Goal: Task Accomplishment & Management: Complete application form

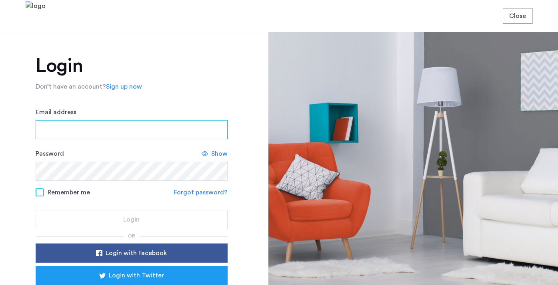
click at [113, 132] on input "Email address" at bounding box center [132, 129] width 192 height 19
type input "**********"
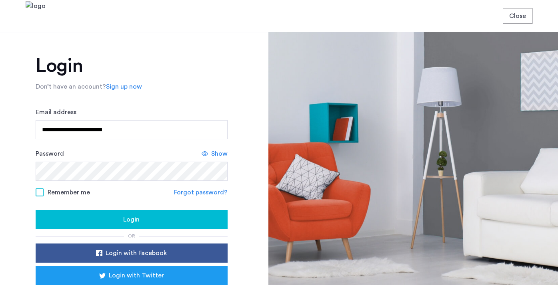
click at [213, 152] on span "Show" at bounding box center [219, 154] width 16 height 10
click at [84, 217] on div "Login" at bounding box center [131, 220] width 179 height 10
click at [112, 218] on div "Login" at bounding box center [131, 220] width 179 height 10
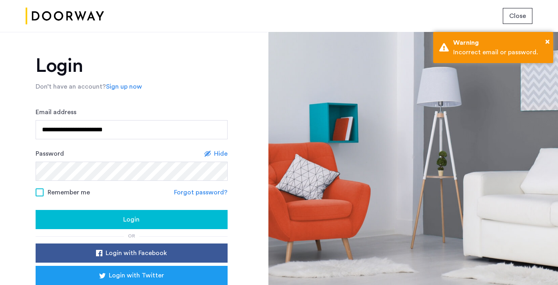
click at [91, 222] on div "Login" at bounding box center [131, 220] width 179 height 10
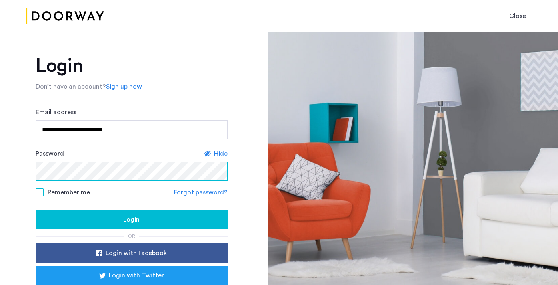
click at [36, 210] on button "Login" at bounding box center [132, 219] width 192 height 19
click at [199, 194] on link "Forgot password?" at bounding box center [201, 193] width 54 height 10
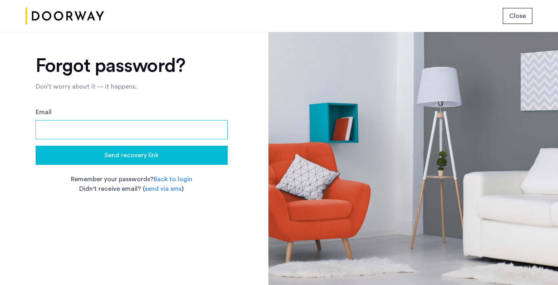
click at [102, 129] on input "Email" at bounding box center [132, 129] width 192 height 19
type input "**********"
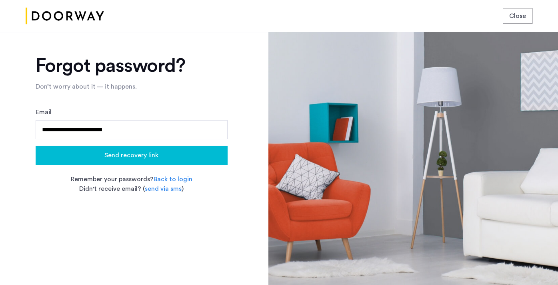
click at [88, 153] on div "Send recovery link" at bounding box center [131, 156] width 179 height 10
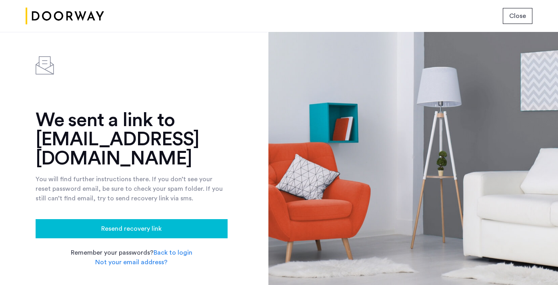
click at [129, 231] on span "Resend recovery link" at bounding box center [131, 229] width 60 height 10
click at [64, 13] on img at bounding box center [65, 16] width 78 height 30
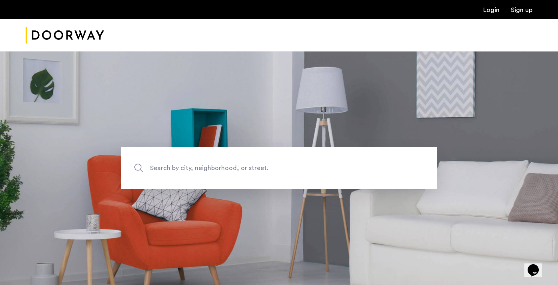
click at [495, 10] on link "Login" at bounding box center [491, 10] width 16 height 6
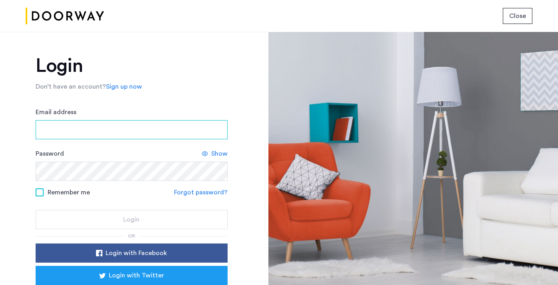
click at [111, 134] on input "Email address" at bounding box center [132, 129] width 192 height 19
type input "**********"
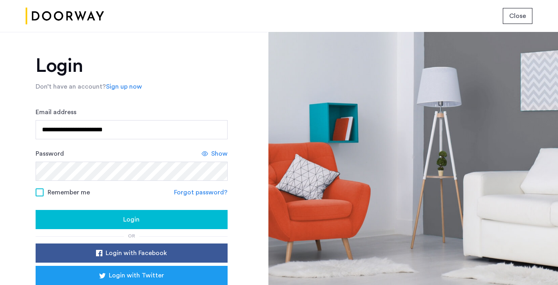
click at [218, 155] on span "Show" at bounding box center [219, 154] width 16 height 10
click at [111, 220] on div "Login" at bounding box center [131, 220] width 179 height 10
click at [123, 218] on span "Login" at bounding box center [131, 220] width 16 height 10
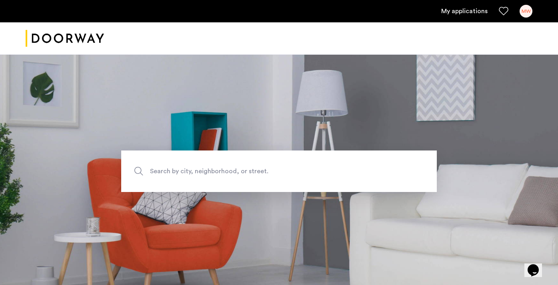
click at [528, 11] on div "MW" at bounding box center [525, 11] width 13 height 13
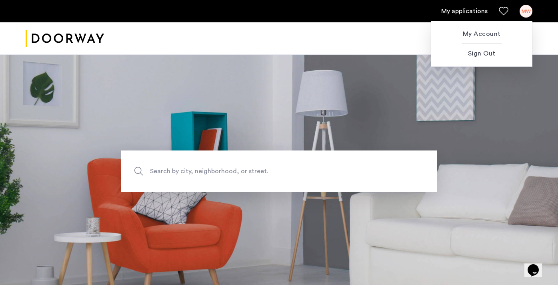
click at [457, 13] on div at bounding box center [279, 142] width 558 height 285
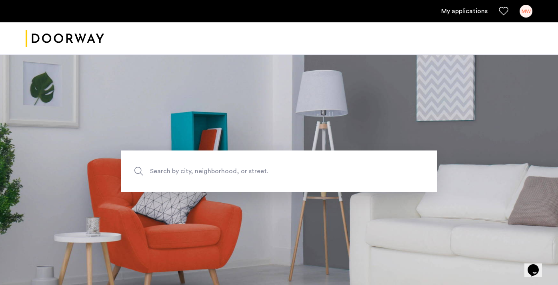
click at [465, 11] on link "My applications" at bounding box center [464, 11] width 46 height 10
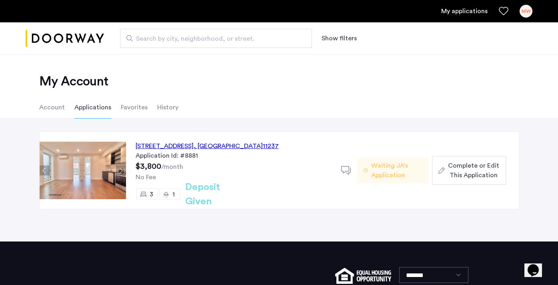
click at [484, 170] on span "Complete or Edit This Application" at bounding box center [473, 170] width 51 height 19
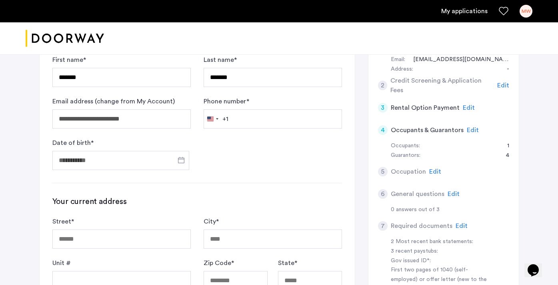
scroll to position [103, 0]
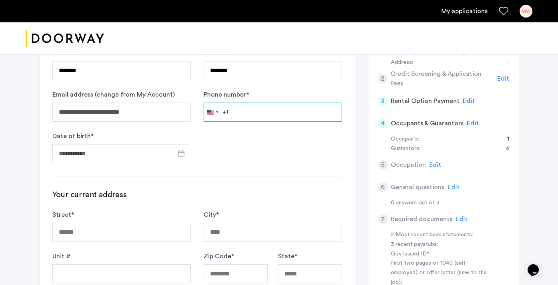
click at [250, 109] on input "Phone number *" at bounding box center [273, 112] width 138 height 19
type input "**********"
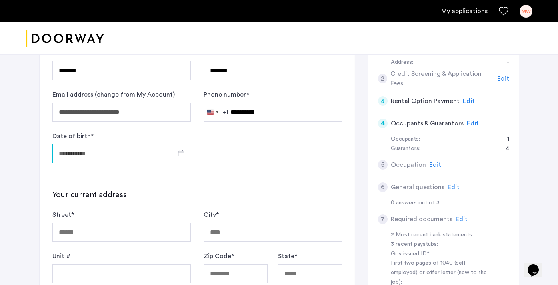
click at [88, 157] on input "Date of birth *" at bounding box center [120, 153] width 137 height 19
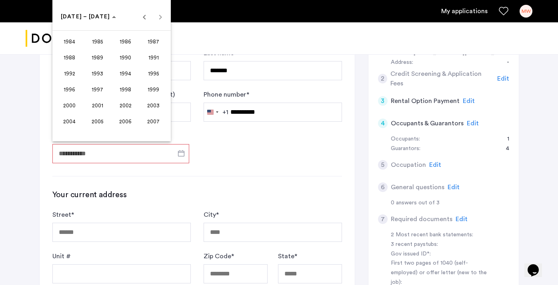
click at [156, 74] on span "1995" at bounding box center [153, 73] width 25 height 14
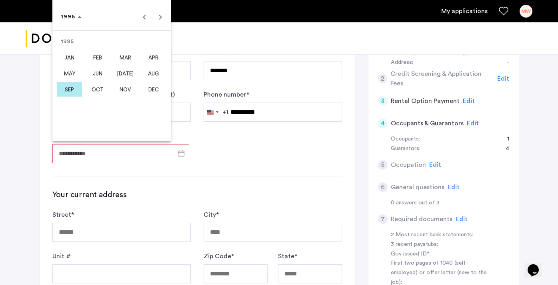
click at [70, 75] on span "MAY" at bounding box center [69, 73] width 25 height 14
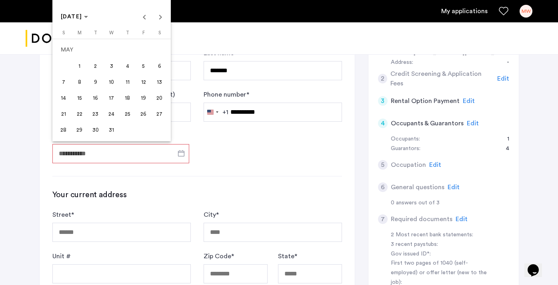
click at [157, 67] on span "6" at bounding box center [159, 66] width 14 height 14
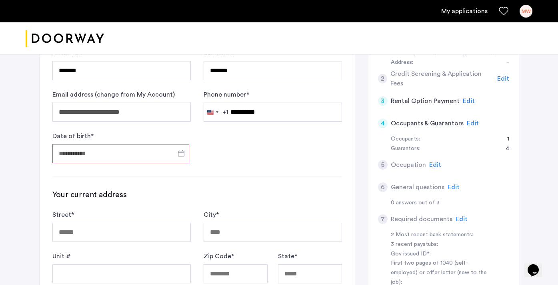
type input "**********"
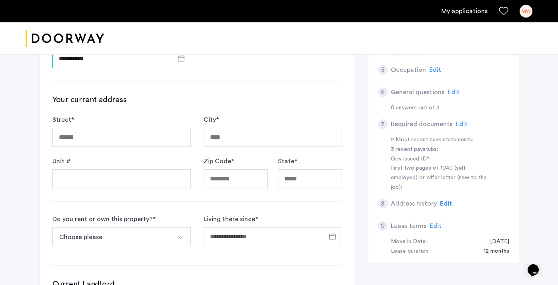
scroll to position [201, 0]
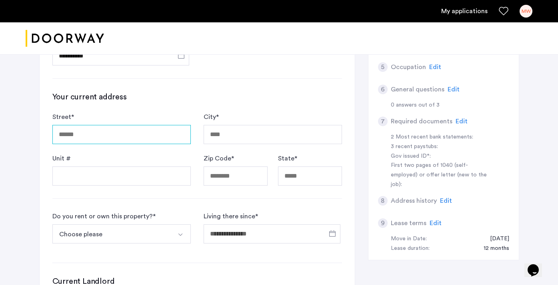
click at [134, 138] on input "Street *" at bounding box center [121, 134] width 138 height 19
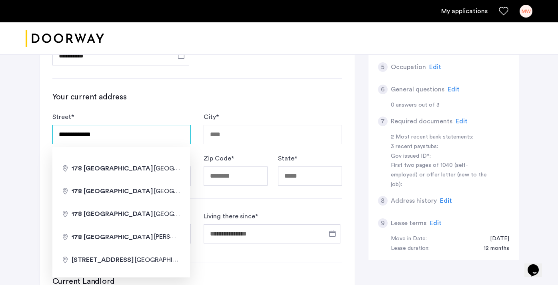
type input "**********"
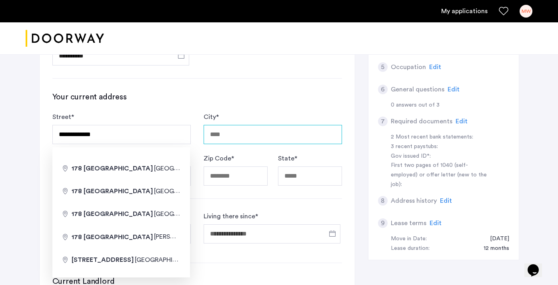
click at [254, 135] on input "City *" at bounding box center [273, 134] width 138 height 19
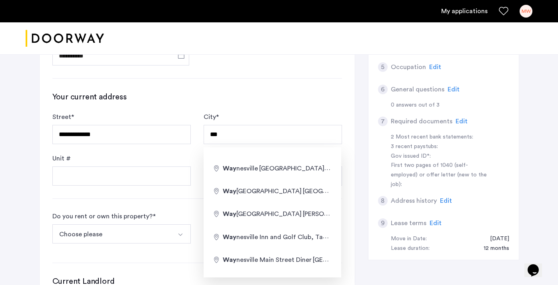
type input "**********"
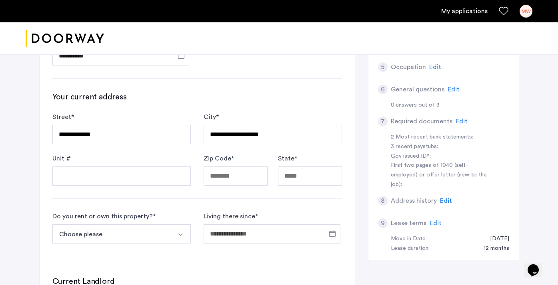
type input "**********"
type input "*****"
type input "**"
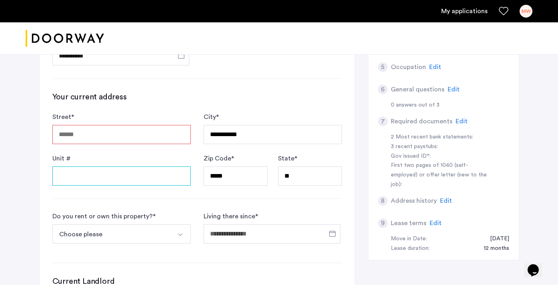
click at [127, 175] on input "Unit #" at bounding box center [121, 176] width 138 height 19
type input "*"
click at [110, 137] on input "Street *" at bounding box center [121, 134] width 138 height 19
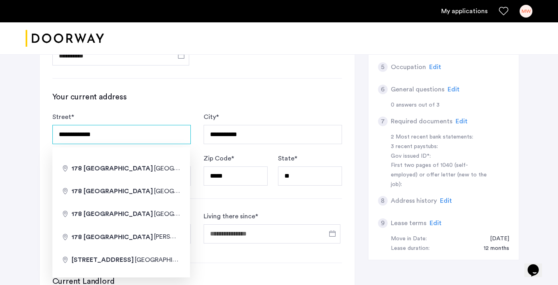
type input "**********"
click at [260, 98] on h3 "Your current address" at bounding box center [196, 97] width 289 height 11
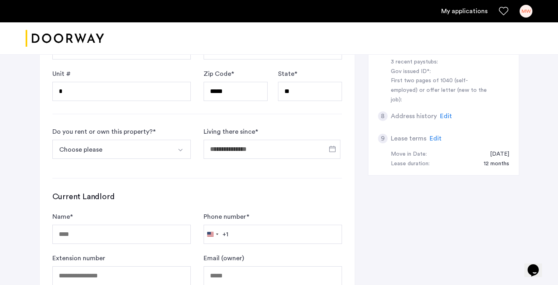
scroll to position [288, 0]
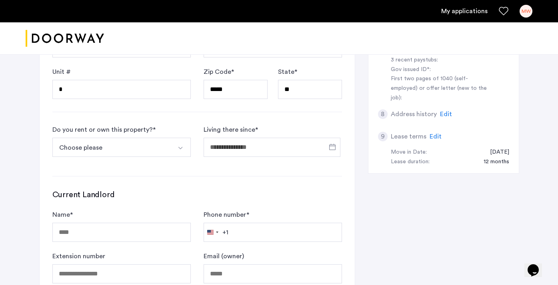
click at [184, 148] on button "Select option" at bounding box center [181, 147] width 19 height 19
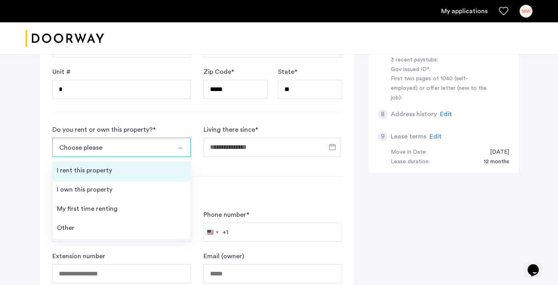
click at [148, 172] on li "I rent this property" at bounding box center [122, 172] width 138 height 19
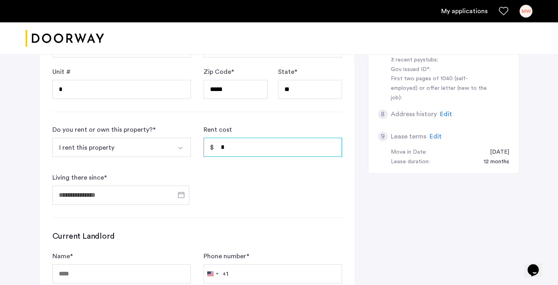
click at [253, 147] on input "*" at bounding box center [273, 147] width 138 height 19
type input "*****"
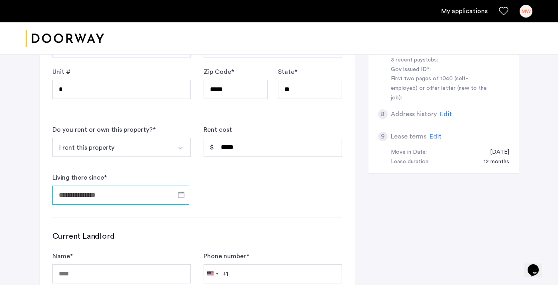
click at [108, 191] on input "Living there since *" at bounding box center [120, 195] width 137 height 19
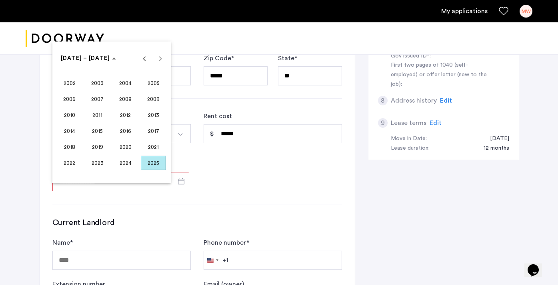
scroll to position [302, 0]
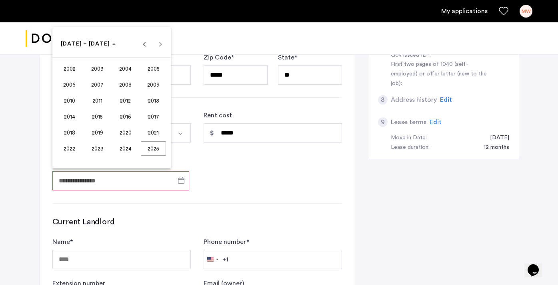
click at [158, 117] on span "2017" at bounding box center [153, 117] width 25 height 14
click at [156, 98] on span "AUG" at bounding box center [153, 101] width 25 height 14
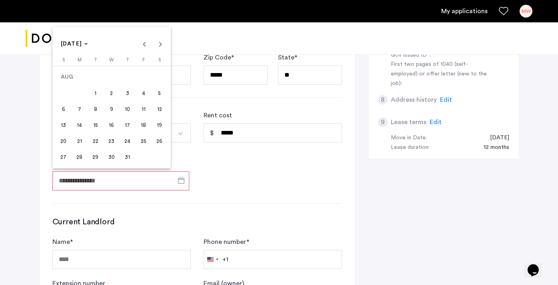
click at [146, 95] on span "4" at bounding box center [143, 93] width 14 height 14
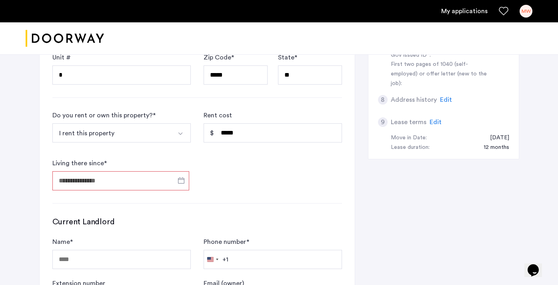
type input "**********"
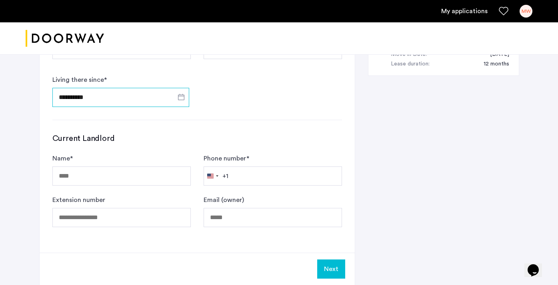
scroll to position [391, 0]
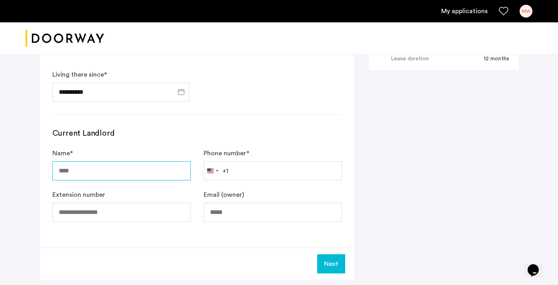
click at [136, 174] on input "Name *" at bounding box center [121, 171] width 138 height 19
drag, startPoint x: 114, startPoint y: 170, endPoint x: 79, endPoint y: 170, distance: 34.8
click at [79, 170] on input "**********" at bounding box center [121, 171] width 138 height 19
paste input "*****"
type input "**********"
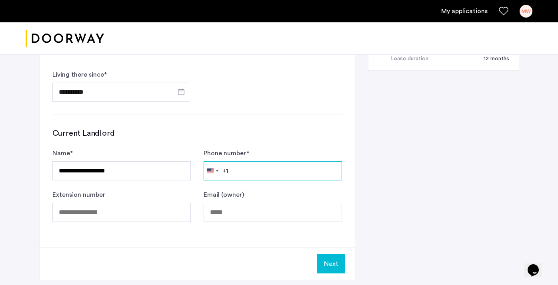
click at [246, 173] on input "Phone number *" at bounding box center [273, 171] width 138 height 19
paste input "**********"
type input "**********"
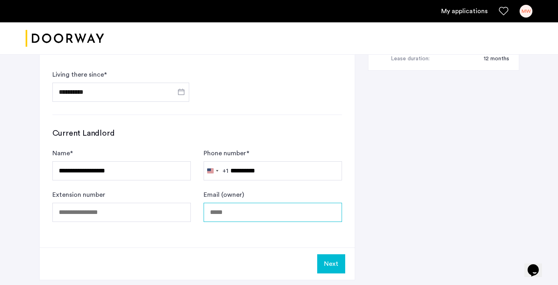
click at [266, 213] on input "Email (owner)" at bounding box center [273, 212] width 138 height 19
paste input "**********"
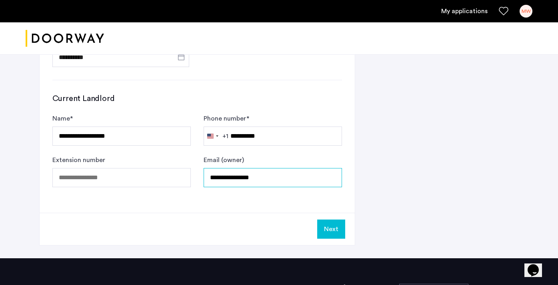
scroll to position [429, 0]
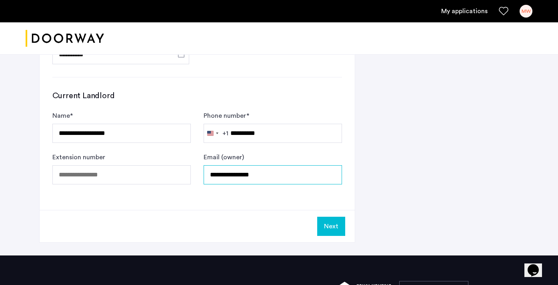
type input "**********"
click at [330, 225] on button "Next" at bounding box center [331, 226] width 28 height 19
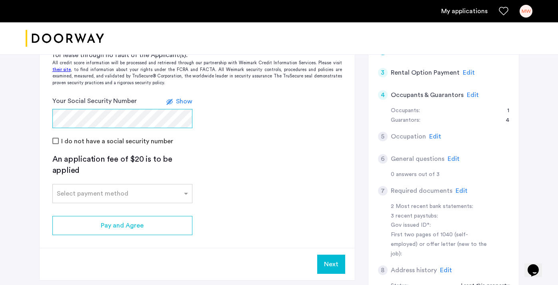
scroll to position [147, 0]
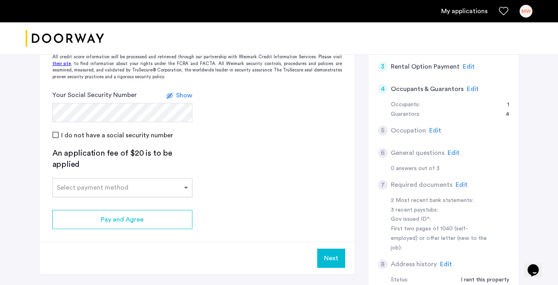
click at [185, 186] on span at bounding box center [187, 188] width 10 height 10
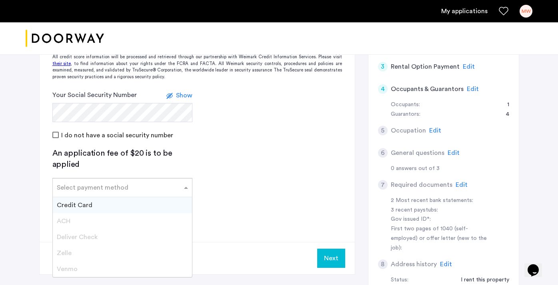
click at [102, 201] on div "Credit Card" at bounding box center [122, 206] width 139 height 16
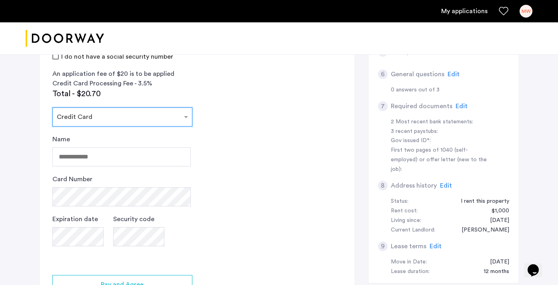
scroll to position [228, 0]
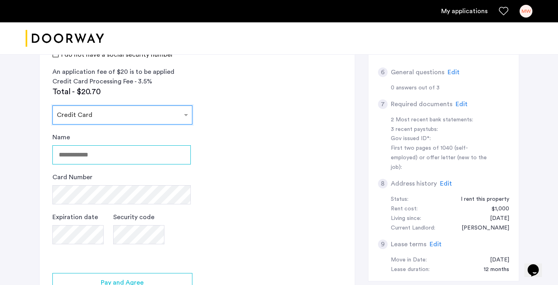
click at [126, 154] on input "Name" at bounding box center [121, 155] width 138 height 19
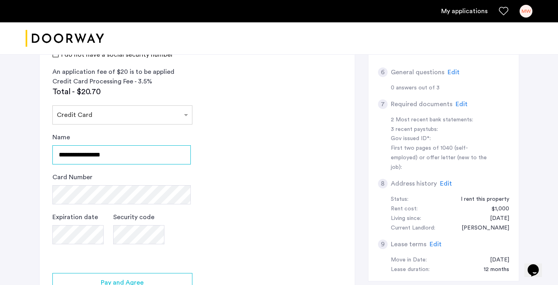
type input "**********"
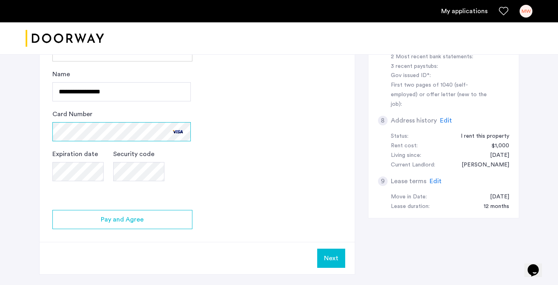
scroll to position [292, 0]
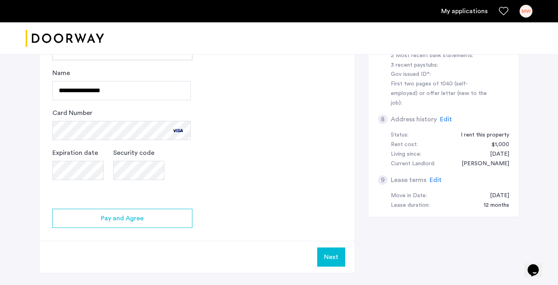
click at [283, 164] on app-credit-screening "2 Credit Screening & Application Fees Application Fees Please submit your appli…" at bounding box center [197, 47] width 315 height 453
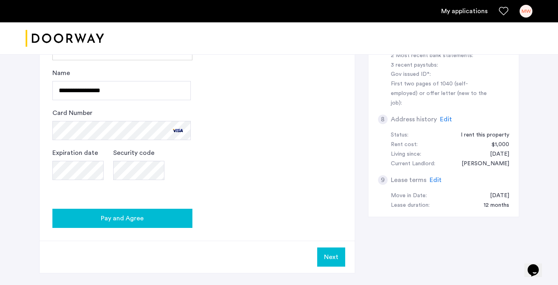
click at [134, 222] on span "Pay and Agree" at bounding box center [122, 219] width 43 height 10
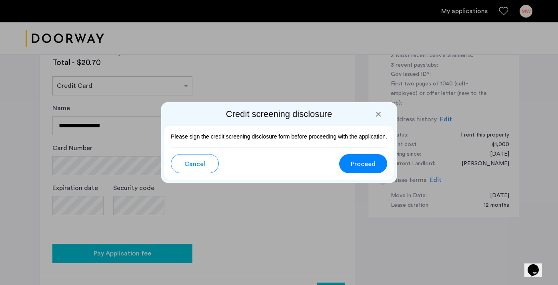
scroll to position [0, 0]
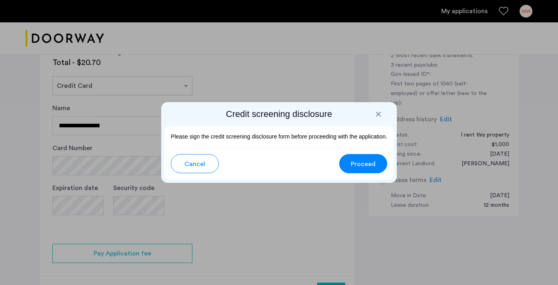
click at [366, 166] on span "Proceed" at bounding box center [363, 165] width 25 height 10
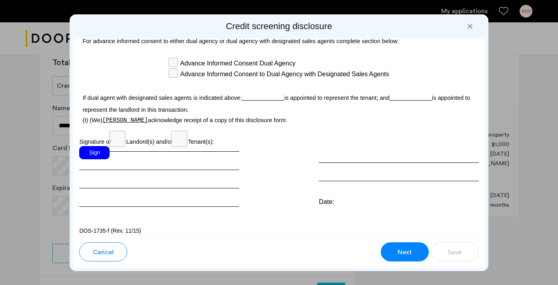
scroll to position [2410, 0]
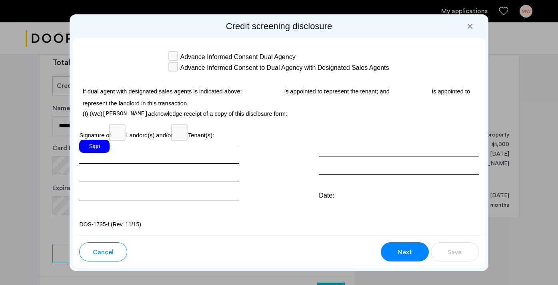
click at [116, 156] on div "Sign" at bounding box center [159, 170] width 160 height 61
click at [259, 95] on u at bounding box center [263, 91] width 42 height 6
click at [339, 159] on div at bounding box center [399, 157] width 160 height 35
click at [391, 252] on button "Next" at bounding box center [405, 252] width 48 height 19
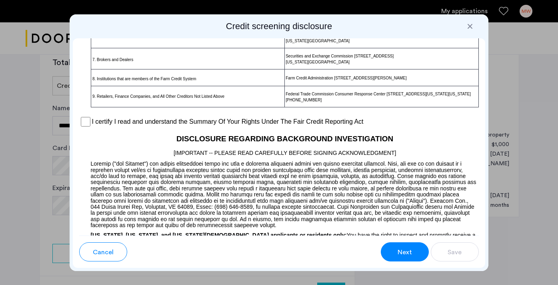
scroll to position [634, 0]
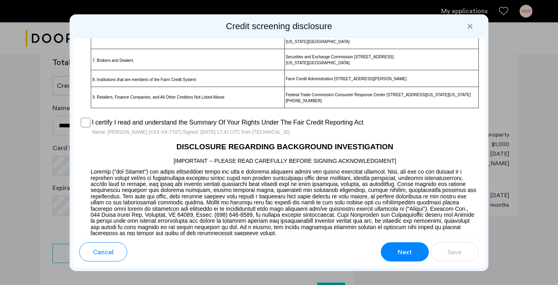
click at [396, 251] on button "Next" at bounding box center [405, 252] width 48 height 19
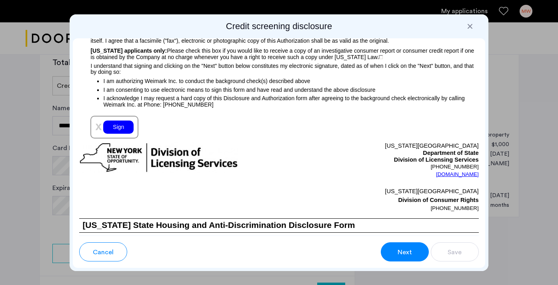
scroll to position [927, 0]
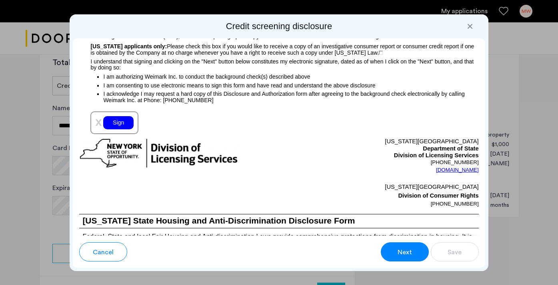
click at [112, 130] on div "Sign" at bounding box center [118, 122] width 30 height 13
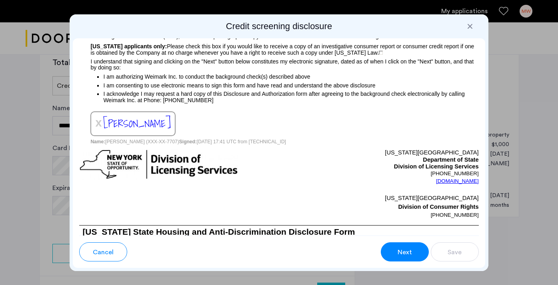
click at [407, 250] on span "Next" at bounding box center [404, 253] width 14 height 10
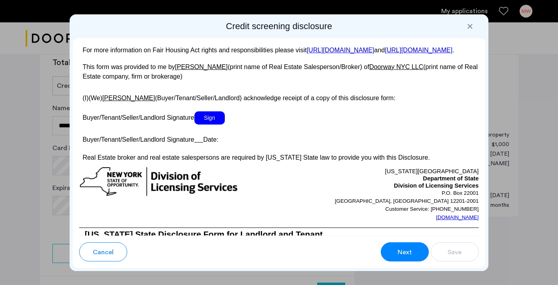
scroll to position [1520, 0]
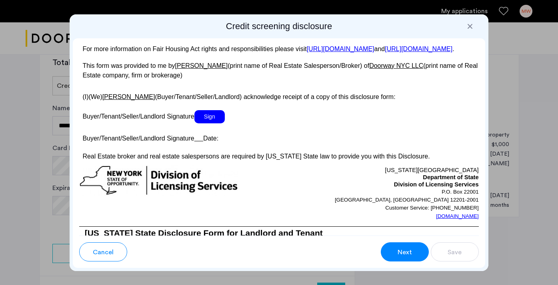
click at [207, 124] on span "Sign" at bounding box center [209, 116] width 30 height 13
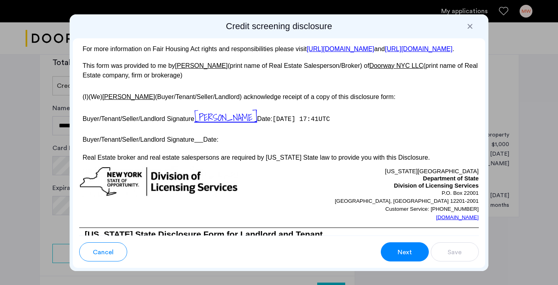
click at [403, 252] on span "Next" at bounding box center [404, 253] width 14 height 10
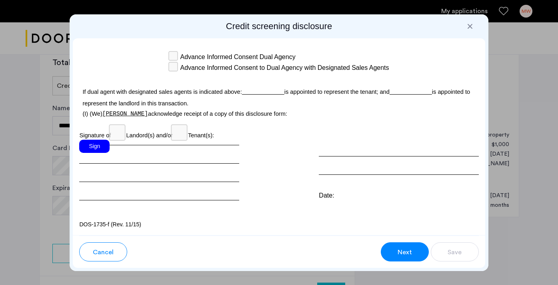
scroll to position [2430, 0]
click at [91, 148] on div "Sign" at bounding box center [94, 146] width 30 height 13
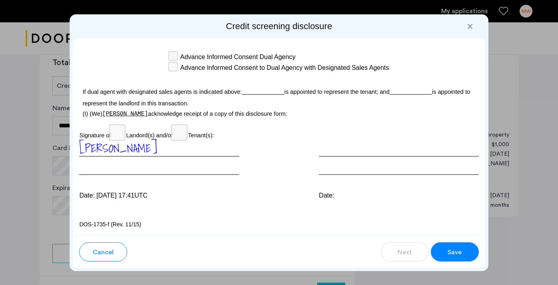
click at [456, 249] on span "Save" at bounding box center [454, 253] width 14 height 10
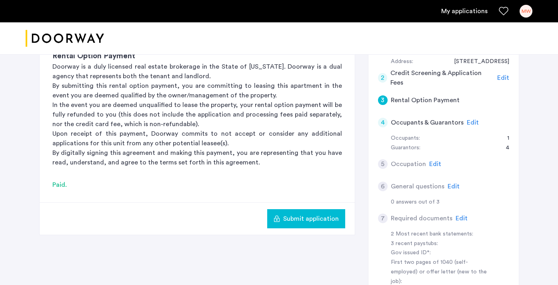
scroll to position [88, 0]
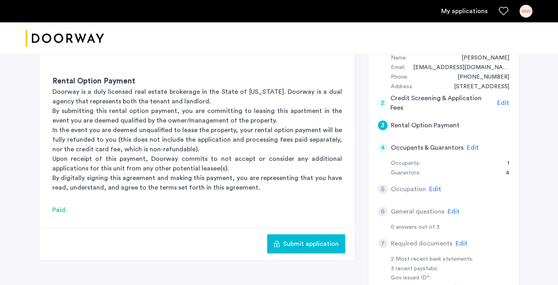
click at [309, 243] on span "Submit application" at bounding box center [311, 244] width 56 height 10
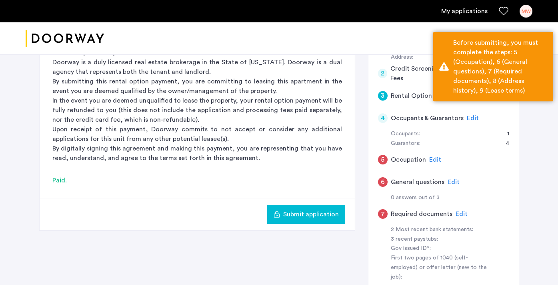
scroll to position [127, 0]
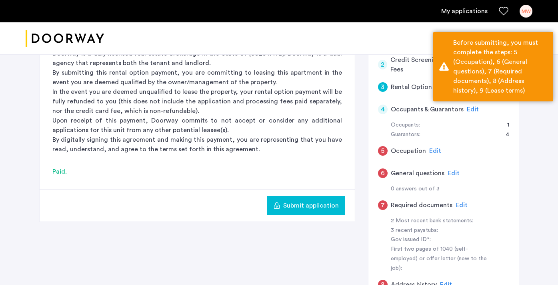
click at [431, 150] on span "Edit" at bounding box center [435, 151] width 12 height 6
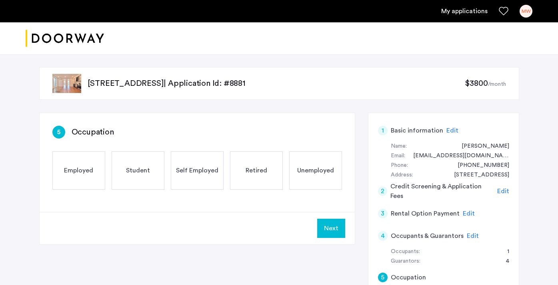
scroll to position [0, 0]
click at [84, 173] on span "Employed" at bounding box center [78, 171] width 29 height 10
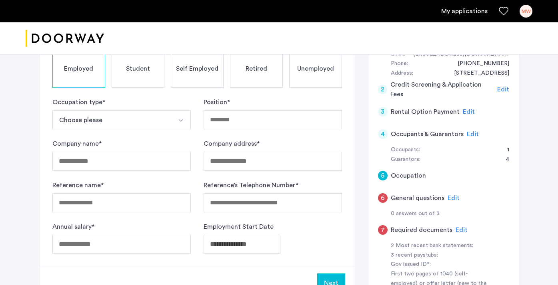
scroll to position [106, 0]
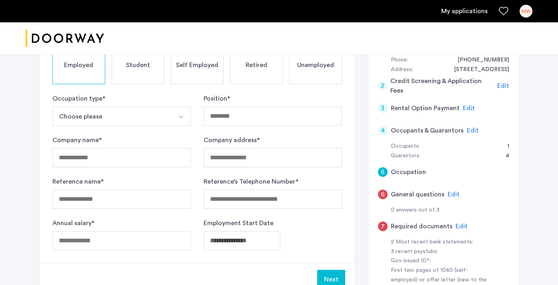
click at [180, 116] on img "Select option" at bounding box center [181, 117] width 6 height 6
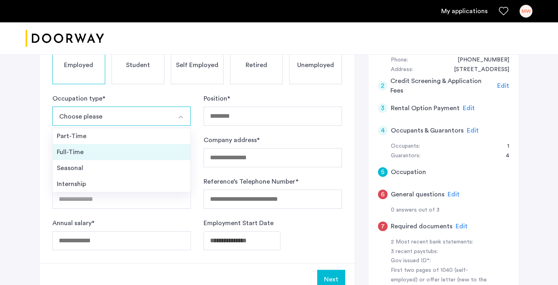
click at [142, 152] on div "Full-Time" at bounding box center [122, 153] width 130 height 10
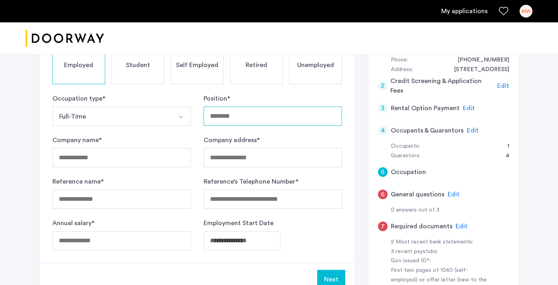
click at [238, 112] on input "Position *" at bounding box center [273, 116] width 138 height 19
type input "**********"
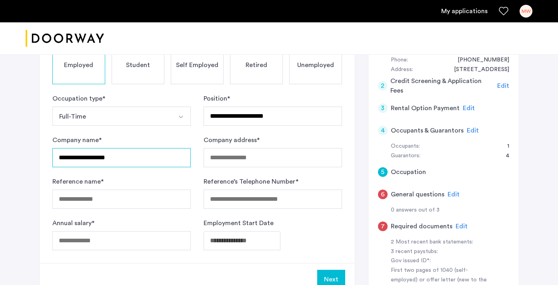
type input "**********"
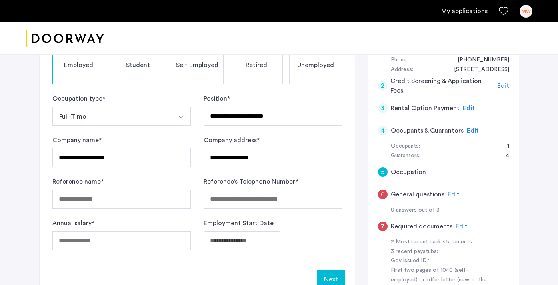
type input "**********"
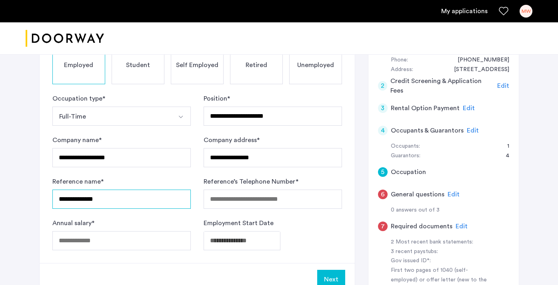
type input "**********"
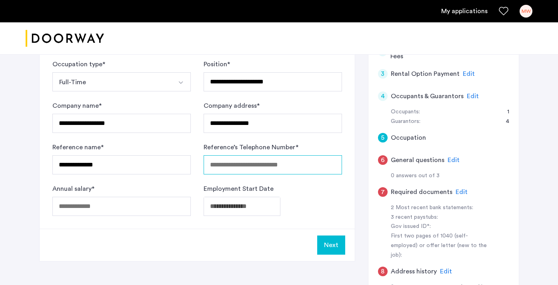
scroll to position [137, 0]
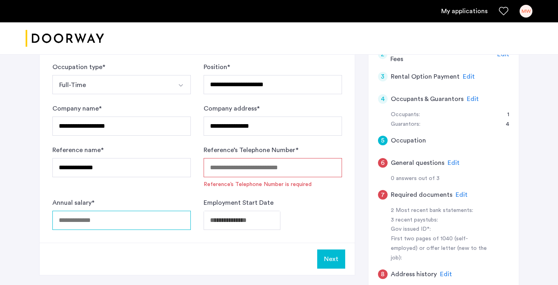
click at [99, 209] on div "Annual salary *" at bounding box center [121, 214] width 138 height 32
type input "*****"
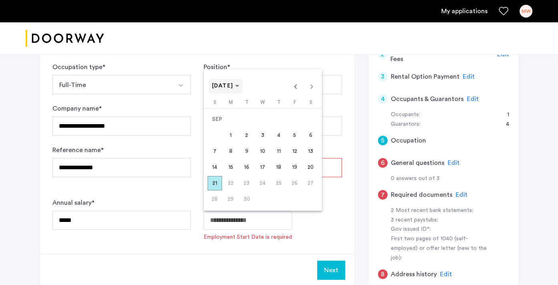
click at [239, 87] on span "SEP 2025" at bounding box center [226, 86] width 28 height 7
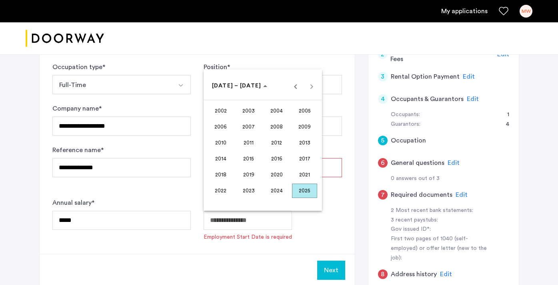
click at [276, 196] on span "2024" at bounding box center [276, 191] width 25 height 14
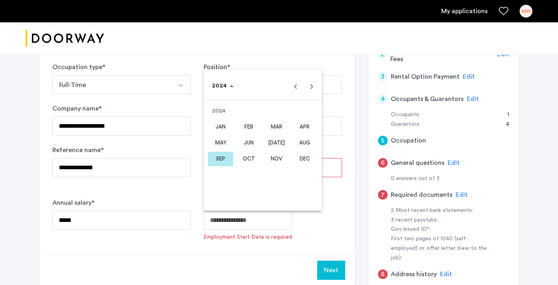
click at [277, 126] on span "MAR" at bounding box center [276, 127] width 25 height 14
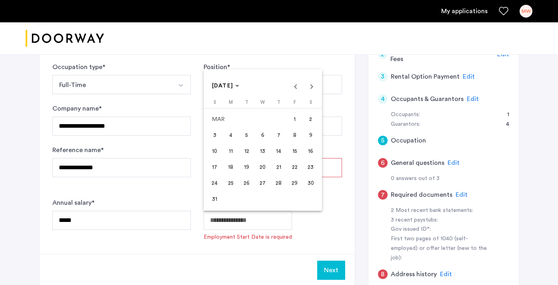
click at [230, 150] on span "11" at bounding box center [230, 151] width 14 height 14
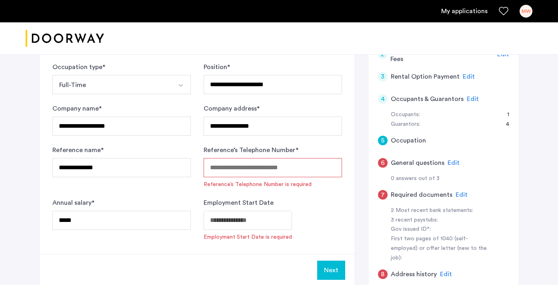
type input "**********"
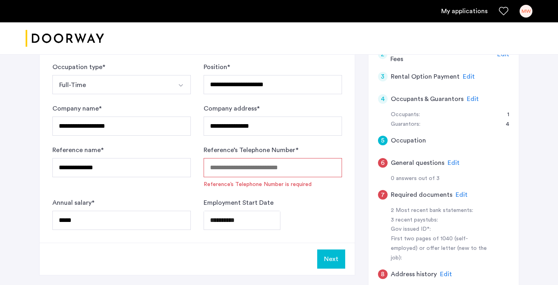
click at [237, 170] on input "Reference’s Telephone Number *" at bounding box center [273, 167] width 138 height 19
click at [323, 199] on div "**********" at bounding box center [273, 214] width 138 height 32
click at [289, 172] on input "**********" at bounding box center [273, 167] width 138 height 19
click at [334, 258] on button "Next" at bounding box center [331, 259] width 28 height 19
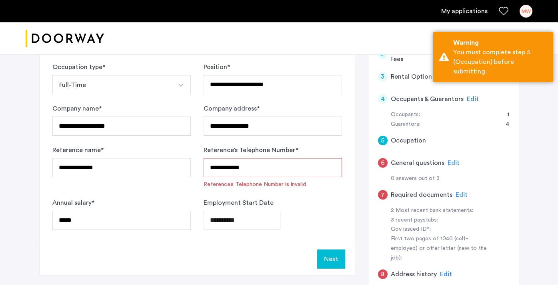
click at [223, 166] on input "**********" at bounding box center [273, 167] width 138 height 19
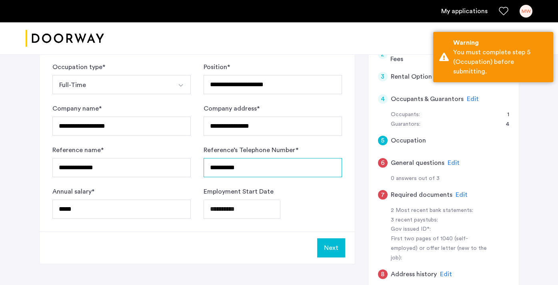
type input "**********"
click at [329, 248] on button "Next" at bounding box center [331, 248] width 28 height 19
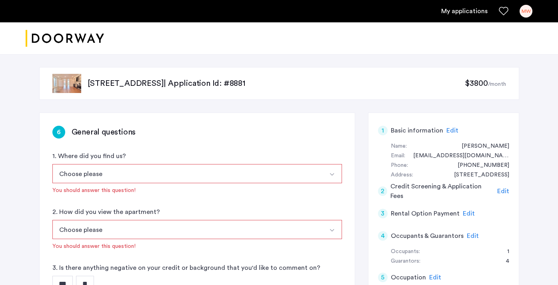
scroll to position [45, 0]
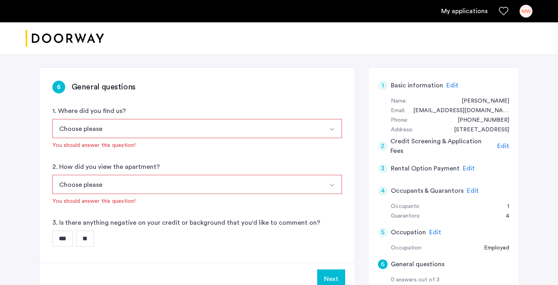
click at [312, 123] on button "Choose please" at bounding box center [187, 128] width 271 height 19
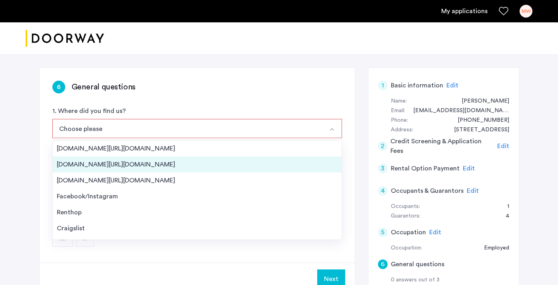
scroll to position [13, 0]
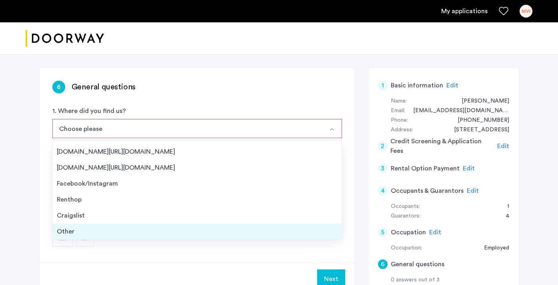
click at [151, 229] on div "Other" at bounding box center [197, 232] width 281 height 10
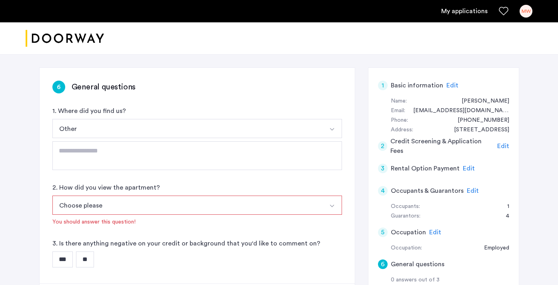
click at [142, 134] on button "Other" at bounding box center [187, 128] width 271 height 19
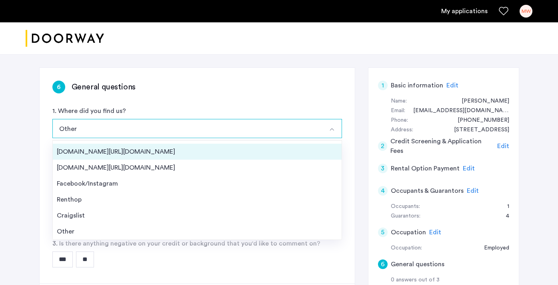
click at [134, 155] on div "Apartments.com/ForRent.com" at bounding box center [197, 152] width 281 height 10
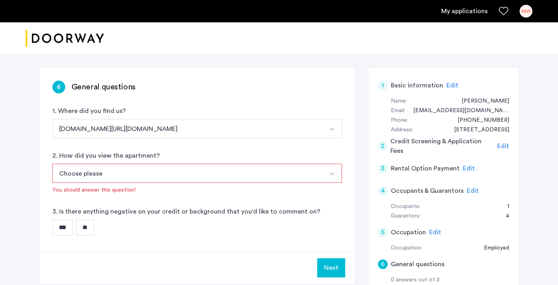
click at [103, 172] on button "Choose please" at bounding box center [187, 173] width 271 height 19
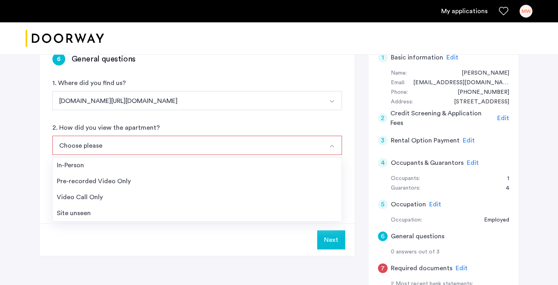
scroll to position [74, 0]
click at [361, 135] on div "6 General questions 1. Where did you find us? Apartments.com/ForRent.com Street…" at bounding box center [279, 248] width 480 height 419
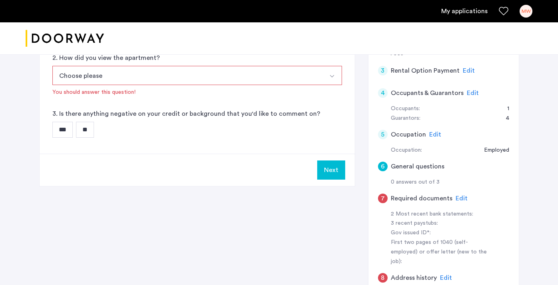
scroll to position [144, 0]
click at [458, 199] on span "Edit" at bounding box center [461, 198] width 12 height 6
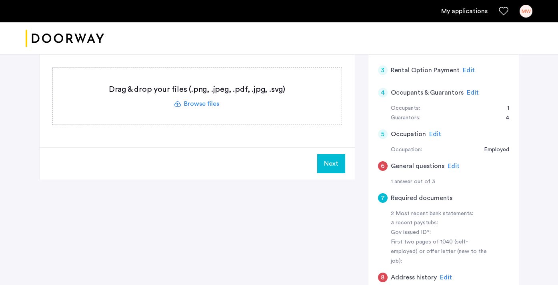
click at [210, 95] on label at bounding box center [197, 96] width 289 height 57
click at [0, 0] on input "file" at bounding box center [0, 0] width 0 height 0
click at [186, 90] on label at bounding box center [197, 96] width 289 height 57
click at [0, 0] on input "file" at bounding box center [0, 0] width 0 height 0
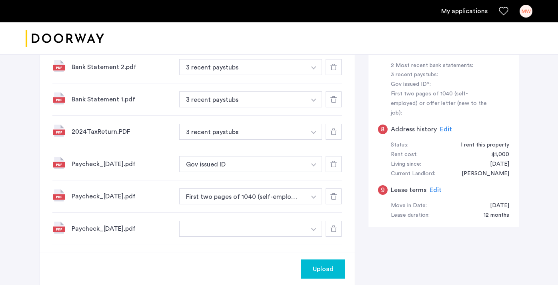
scroll to position [294, 0]
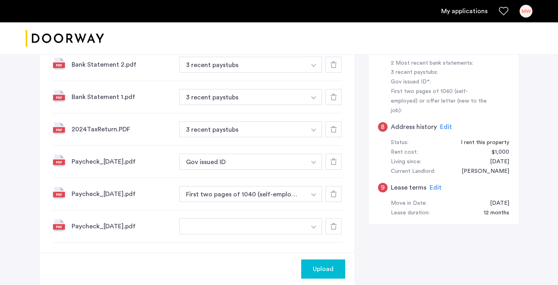
click at [313, 161] on img "button" at bounding box center [313, 162] width 5 height 3
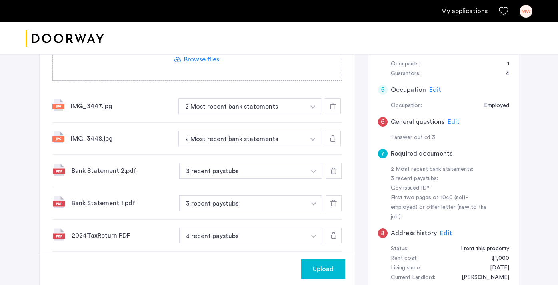
scroll to position [189, 0]
click at [313, 106] on img "button" at bounding box center [312, 106] width 5 height 3
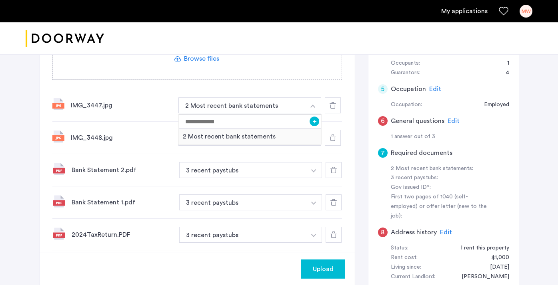
click at [313, 106] on img "button" at bounding box center [312, 106] width 5 height 3
click at [94, 107] on div "IMG_3447.jpg" at bounding box center [121, 106] width 101 height 10
click at [333, 107] on icon at bounding box center [332, 105] width 6 height 6
click at [333, 109] on div at bounding box center [333, 106] width 16 height 16
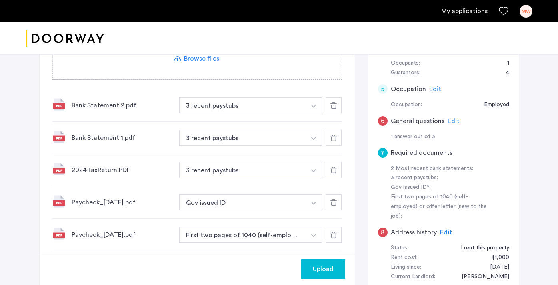
click at [333, 109] on div at bounding box center [333, 106] width 16 height 16
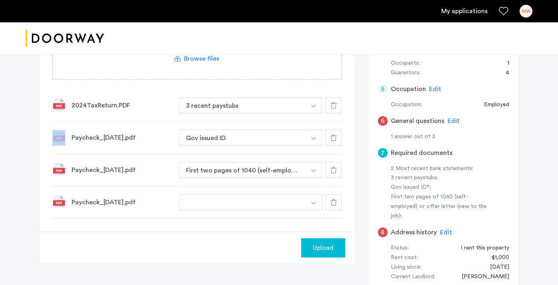
click at [333, 109] on div at bounding box center [333, 106] width 16 height 16
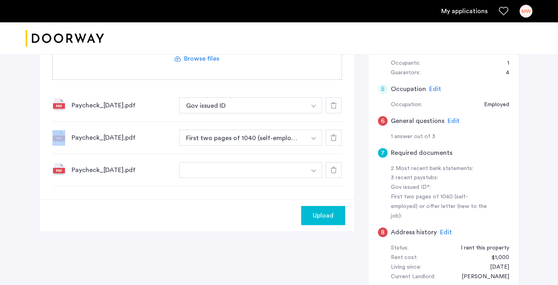
click at [333, 109] on div at bounding box center [333, 106] width 16 height 16
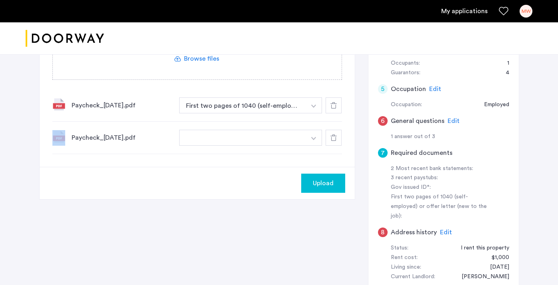
click at [333, 109] on div at bounding box center [333, 106] width 16 height 16
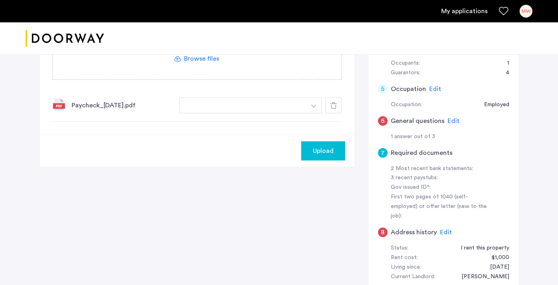
click at [333, 109] on div at bounding box center [333, 106] width 16 height 16
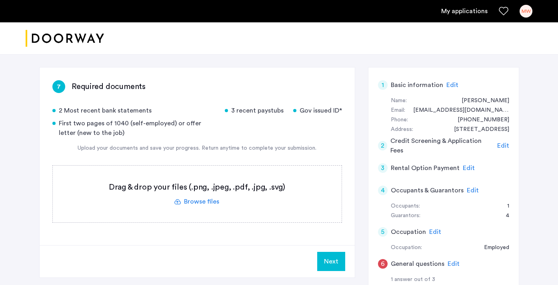
scroll to position [44, 0]
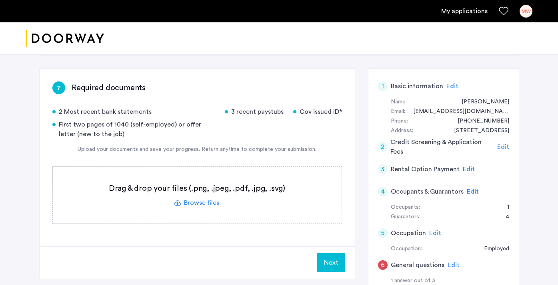
click at [198, 203] on label at bounding box center [197, 195] width 289 height 57
click at [0, 0] on input "file" at bounding box center [0, 0] width 0 height 0
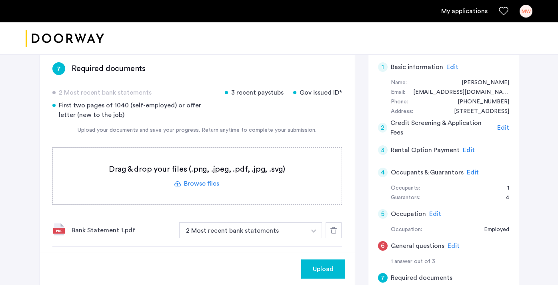
scroll to position [56, 0]
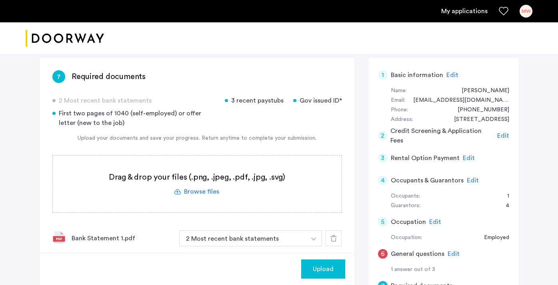
click at [192, 190] on label at bounding box center [197, 184] width 289 height 57
click at [0, 0] on input "file" at bounding box center [0, 0] width 0 height 0
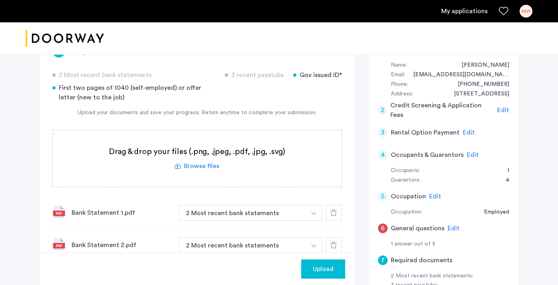
scroll to position [69, 0]
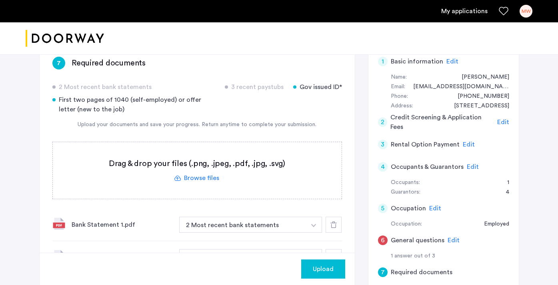
click at [205, 185] on label at bounding box center [197, 170] width 289 height 57
click at [0, 0] on input "file" at bounding box center [0, 0] width 0 height 0
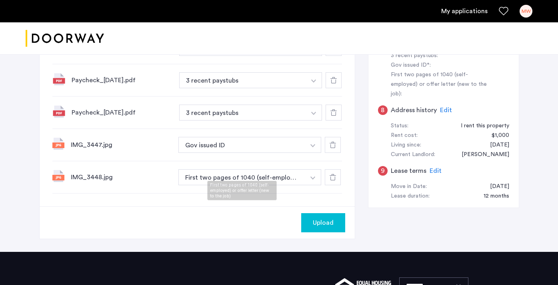
scroll to position [319, 0]
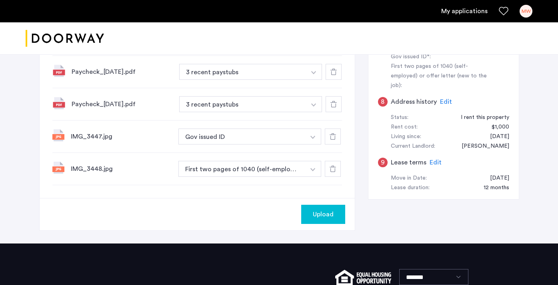
click at [332, 174] on div at bounding box center [333, 169] width 16 height 16
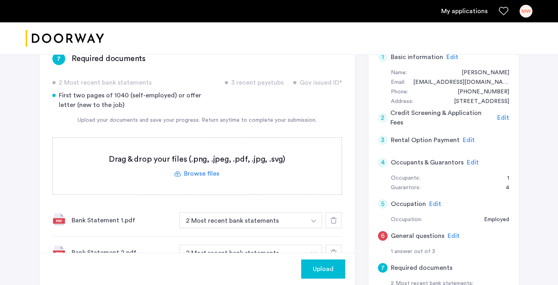
scroll to position [0, 0]
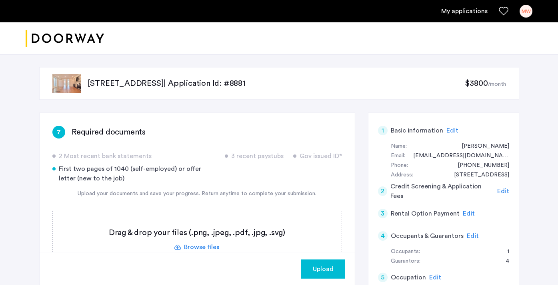
click at [187, 246] on label at bounding box center [197, 240] width 289 height 57
click at [0, 0] on input "file" at bounding box center [0, 0] width 0 height 0
click at [322, 272] on span "Upload" at bounding box center [323, 270] width 21 height 10
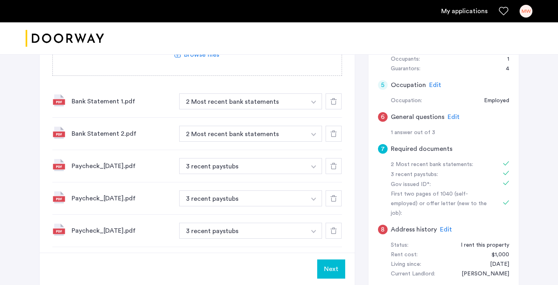
scroll to position [191, 0]
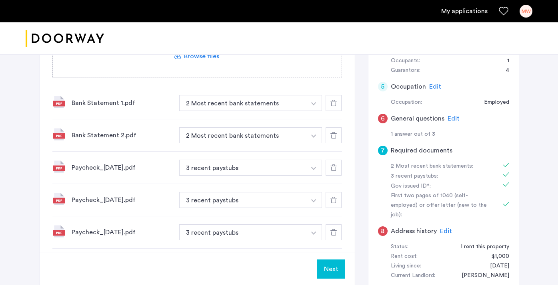
click at [322, 267] on button "Next" at bounding box center [331, 269] width 28 height 19
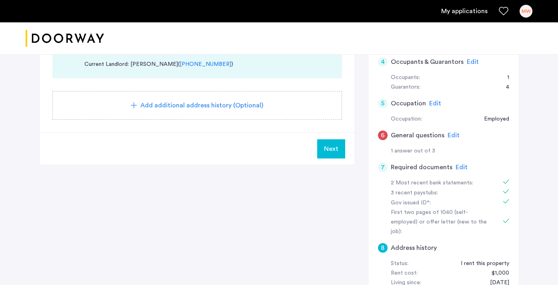
scroll to position [172, 0]
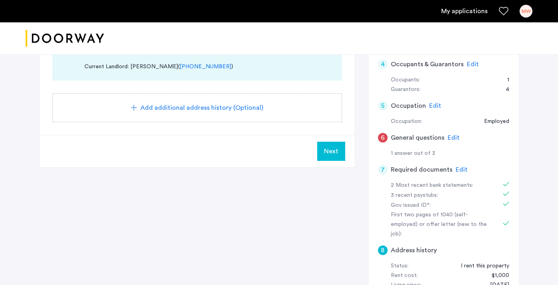
click at [334, 152] on span "Next" at bounding box center [331, 152] width 14 height 10
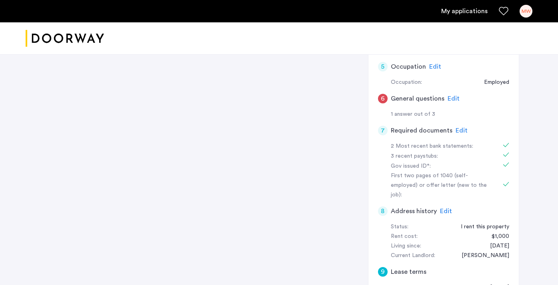
scroll to position [213, 0]
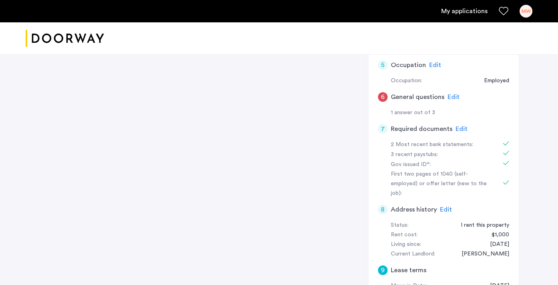
click at [449, 98] on span "Edit" at bounding box center [453, 97] width 12 height 6
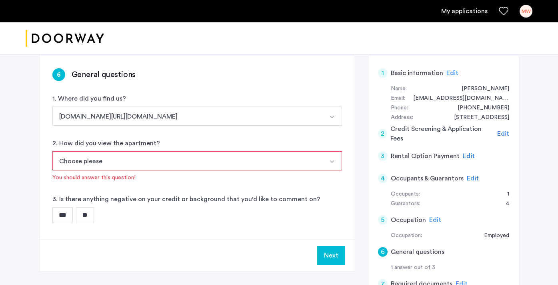
scroll to position [56, 0]
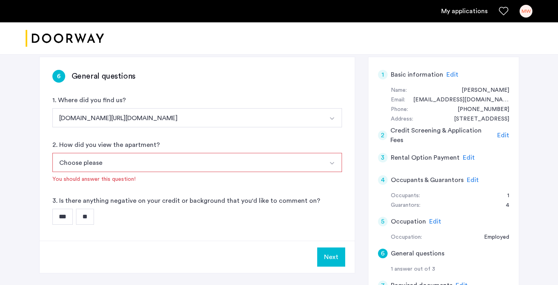
click at [259, 169] on button "Choose please" at bounding box center [187, 162] width 271 height 19
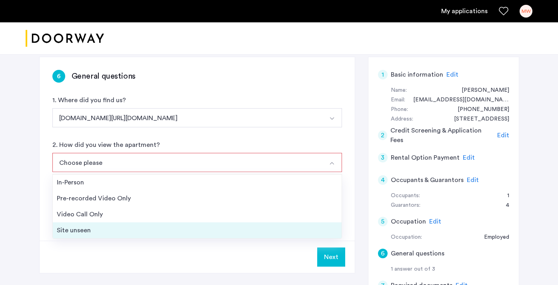
click at [142, 228] on div "Site unseen" at bounding box center [197, 231] width 281 height 10
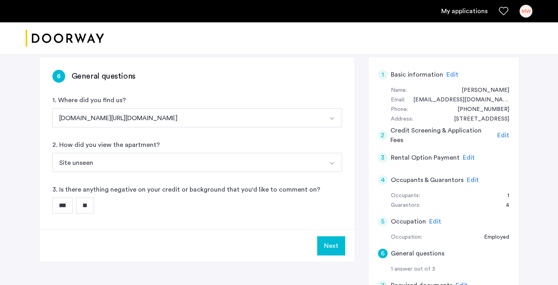
click at [85, 206] on input "**" at bounding box center [85, 206] width 18 height 16
click at [326, 247] on button "Next" at bounding box center [331, 246] width 28 height 19
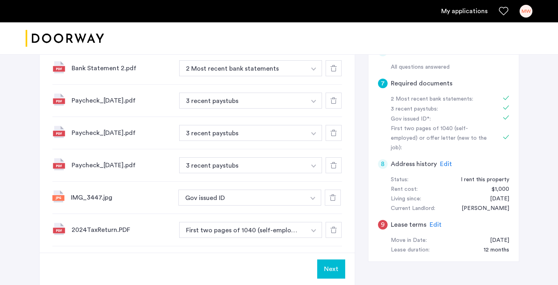
scroll to position [252, 0]
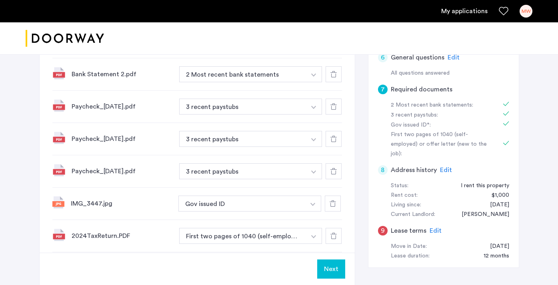
click at [335, 272] on button "Next" at bounding box center [331, 269] width 28 height 19
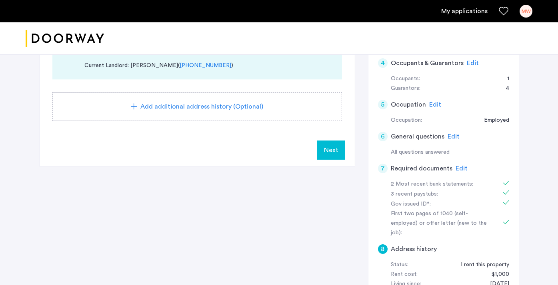
scroll to position [176, 0]
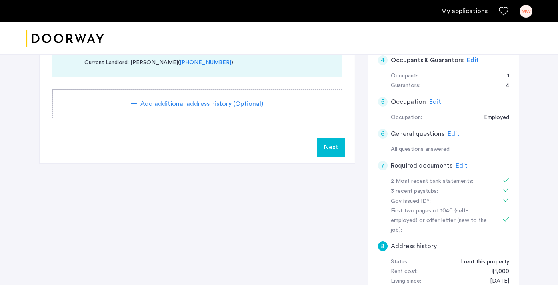
click at [335, 150] on span "Next" at bounding box center [331, 148] width 14 height 10
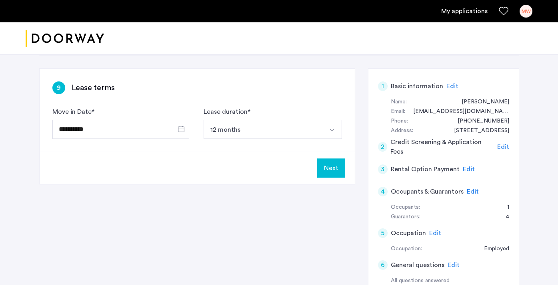
scroll to position [67, 0]
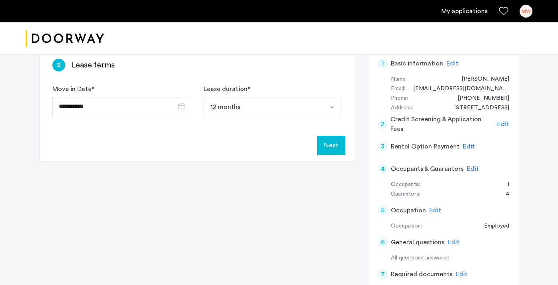
click at [332, 150] on button "Next" at bounding box center [331, 145] width 28 height 19
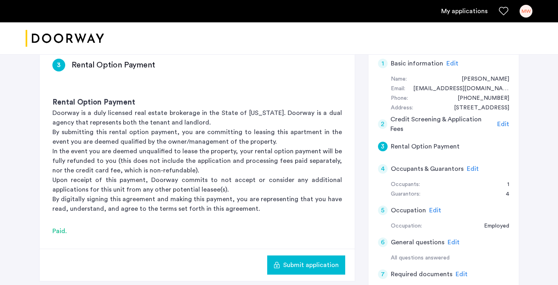
scroll to position [0, 0]
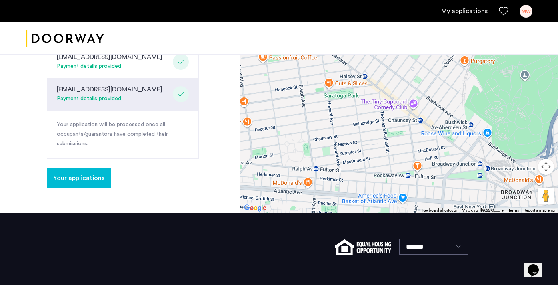
scroll to position [375, 0]
